Goal: Information Seeking & Learning: Learn about a topic

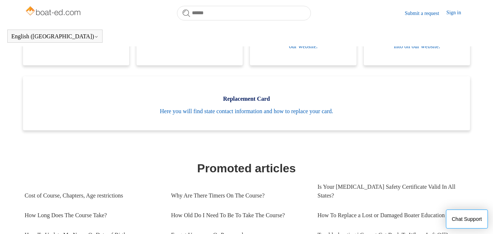
scroll to position [199, 0]
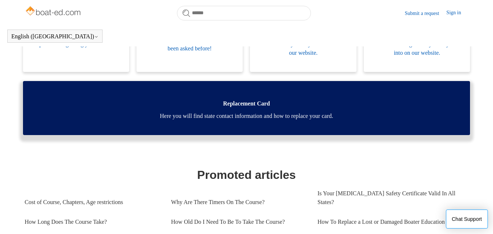
click at [251, 111] on link "Replacement Card Here you will find state contact information and how to replac…" at bounding box center [247, 108] width 448 height 54
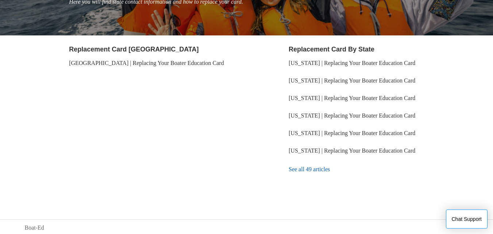
scroll to position [118, 0]
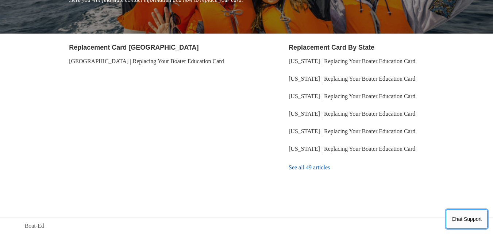
click at [473, 219] on button "Chat Support" at bounding box center [467, 219] width 42 height 19
click at [161, 96] on section "Replacement Card [GEOGRAPHIC_DATA] [GEOGRAPHIC_DATA] | Replacing Your Boater Ed…" at bounding box center [159, 110] width 180 height 135
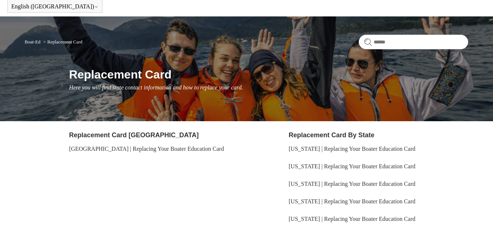
scroll to position [0, 0]
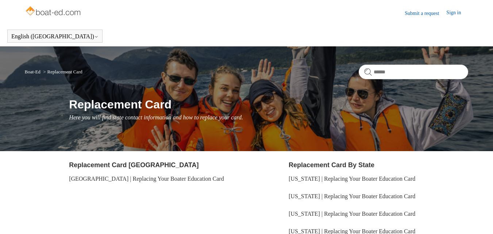
click at [37, 72] on link "Boat-Ed" at bounding box center [33, 71] width 16 height 5
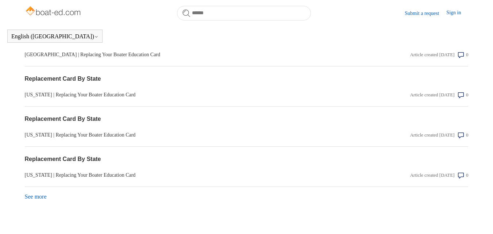
scroll to position [673, 0]
